Goal: Manage account settings

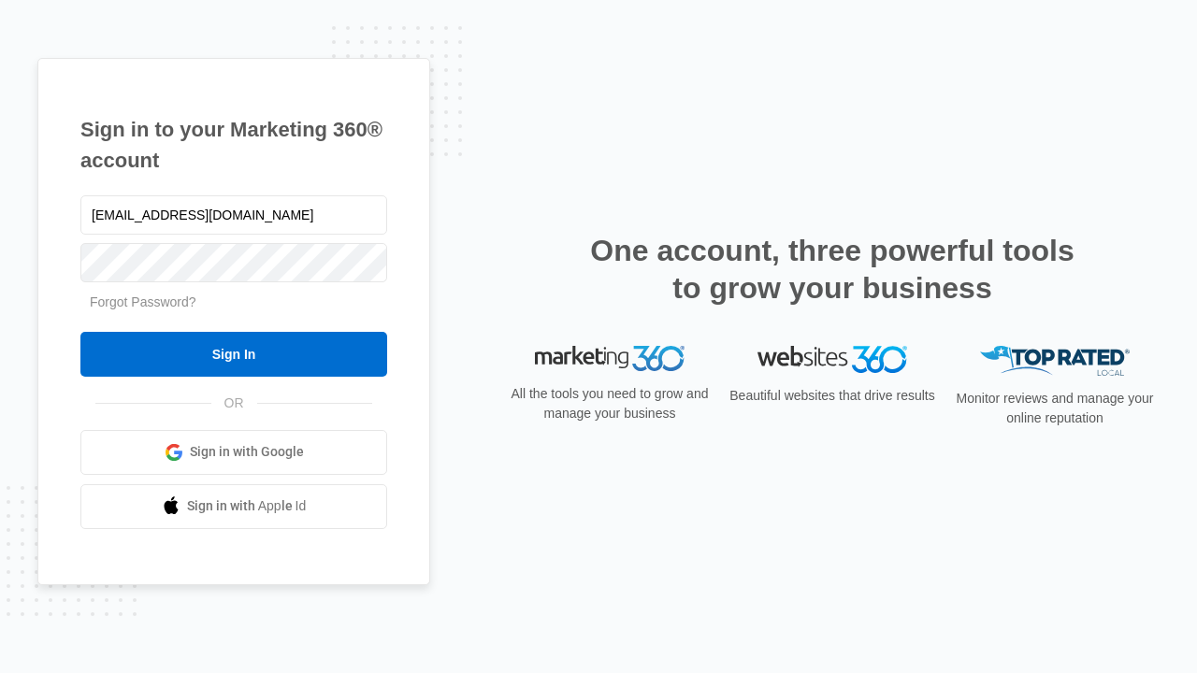
type input "[EMAIL_ADDRESS][DOMAIN_NAME]"
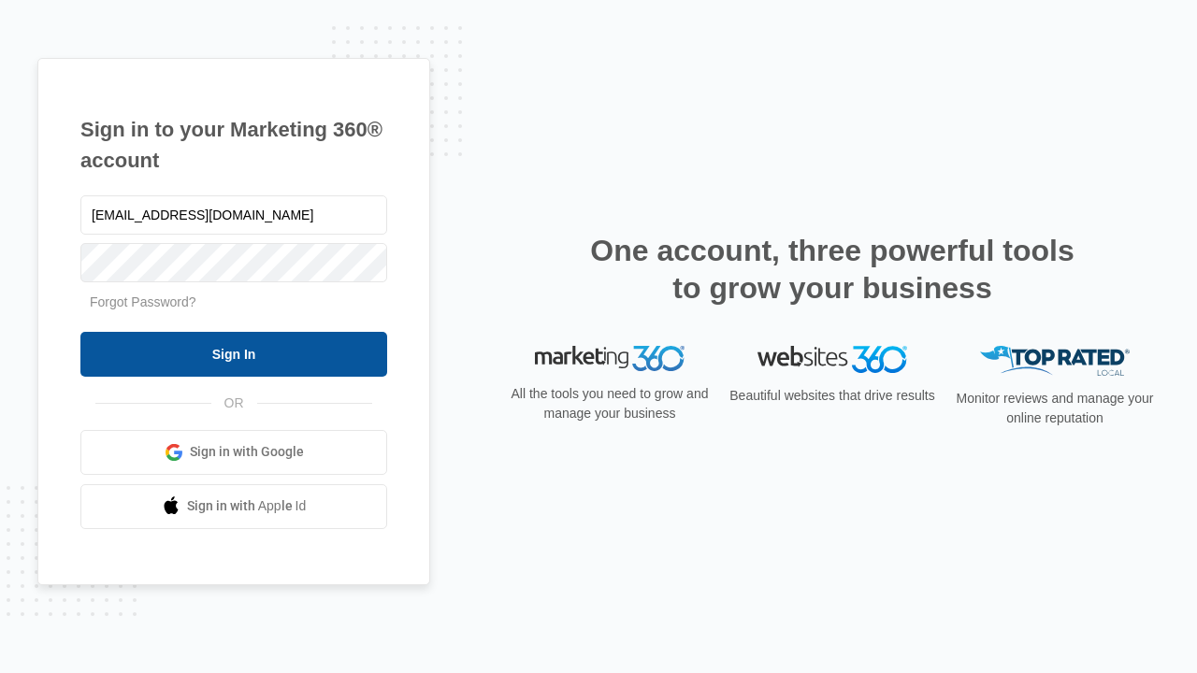
click at [234, 353] on input "Sign In" at bounding box center [233, 354] width 307 height 45
